Goal: Find specific page/section: Find specific page/section

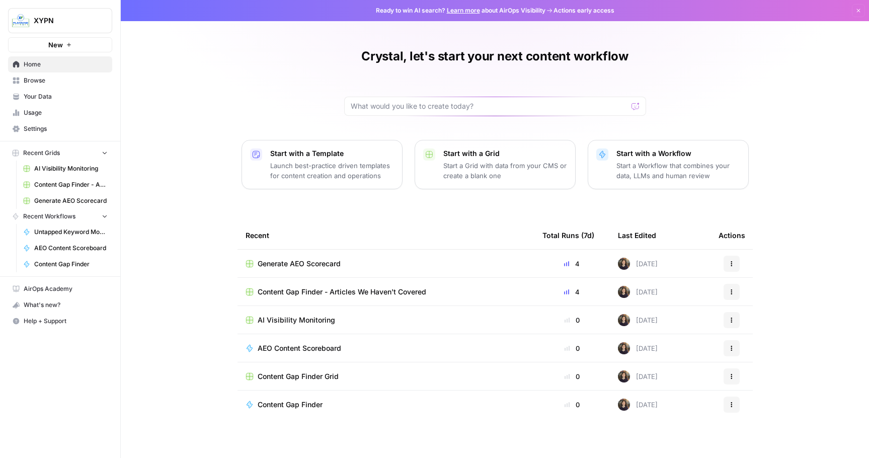
click at [69, 98] on span "Your Data" at bounding box center [66, 96] width 84 height 9
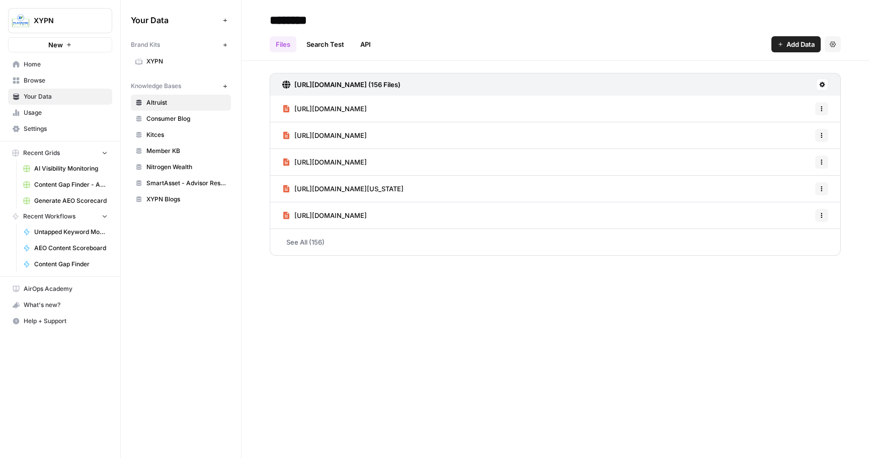
click at [67, 111] on span "Usage" at bounding box center [66, 112] width 84 height 9
